Goal: Obtain resource: Obtain resource

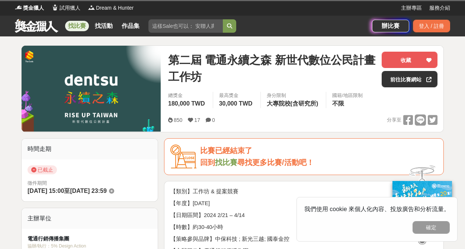
click at [279, 207] on p "【年度】2024年" at bounding box center [303, 203] width 267 height 8
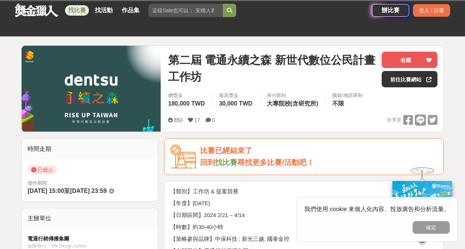
scroll to position [223, 0]
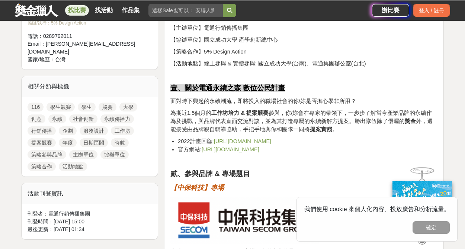
click at [259, 151] on span "https://dentsusocialimpact.isobar.com.tw/" at bounding box center [231, 150] width 58 height 6
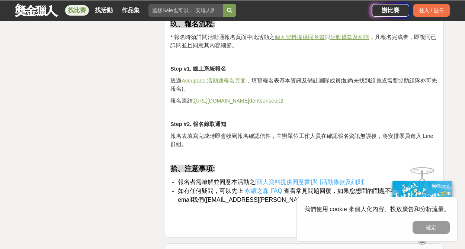
scroll to position [1562, 0]
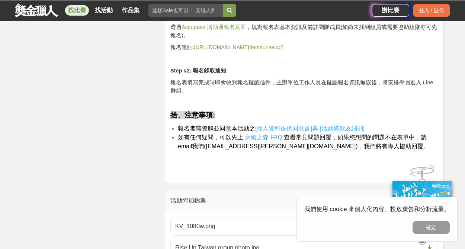
click at [309, 129] on span "[個人資料提供同意書]與 [活動條款及細則]" at bounding box center [309, 128] width 109 height 6
click at [350, 128] on span "[個人資料提供同意書]與 [活動條款及細則]" at bounding box center [309, 128] width 109 height 6
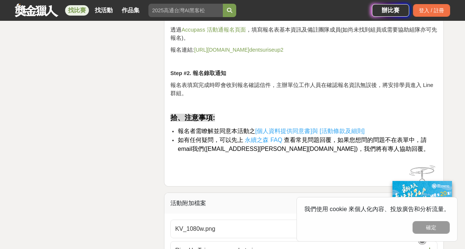
scroll to position [1711, 0]
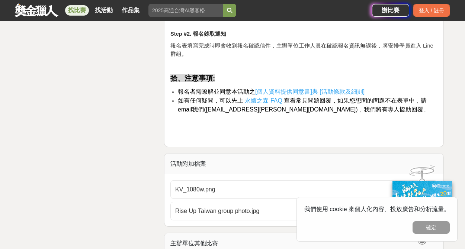
click at [258, 165] on div "活動附加檔案" at bounding box center [303, 164] width 279 height 21
click at [431, 228] on button "確定" at bounding box center [430, 227] width 37 height 13
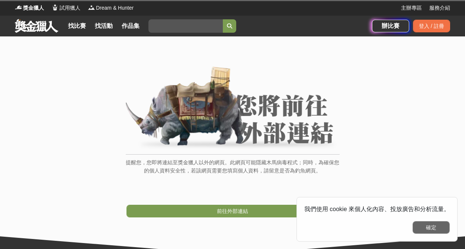
click at [425, 226] on button "確定" at bounding box center [430, 227] width 37 height 13
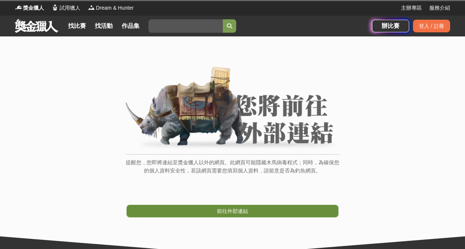
click at [252, 213] on link "前往外部連結" at bounding box center [232, 211] width 212 height 13
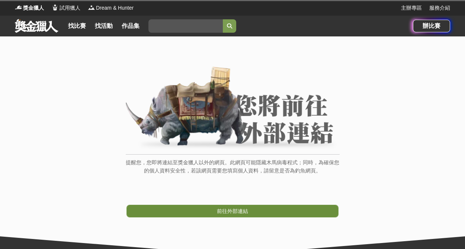
click at [230, 212] on span "前往外部連結" at bounding box center [232, 211] width 31 height 6
